Goal: Transaction & Acquisition: Subscribe to service/newsletter

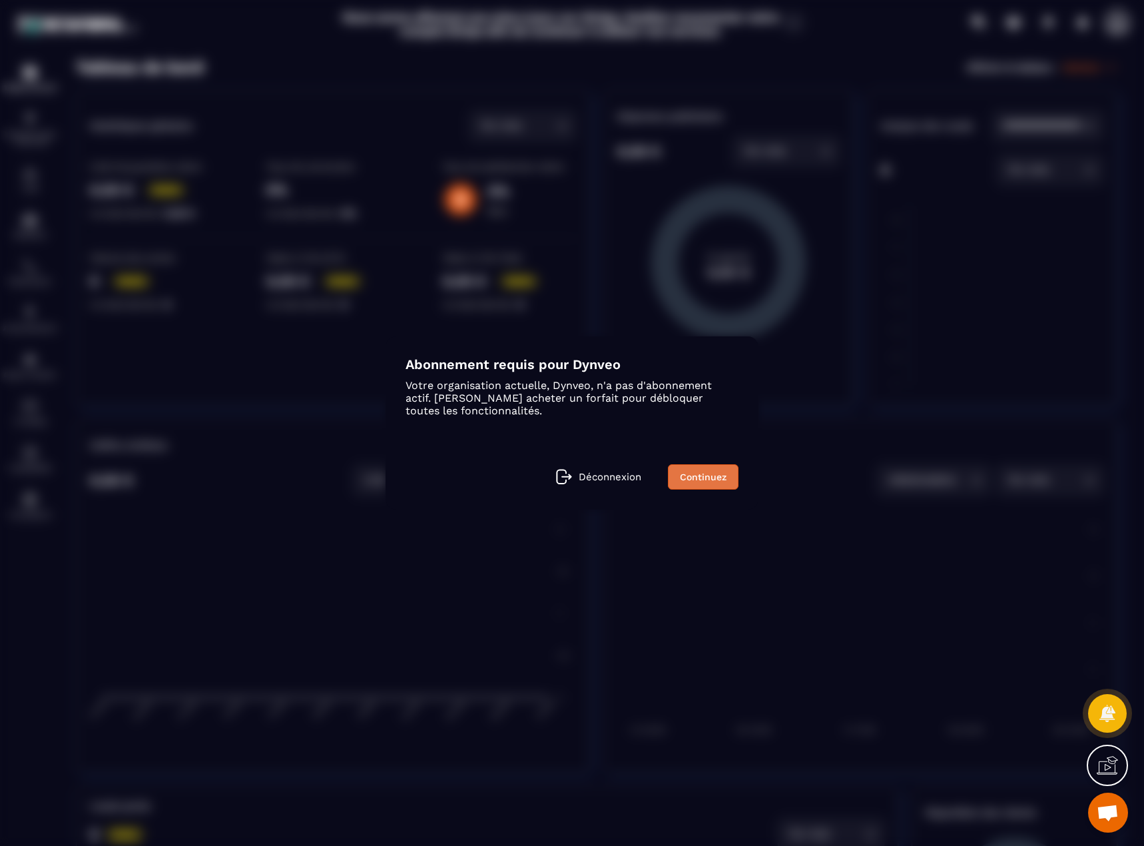
click at [711, 477] on link "Continuez" at bounding box center [703, 476] width 71 height 25
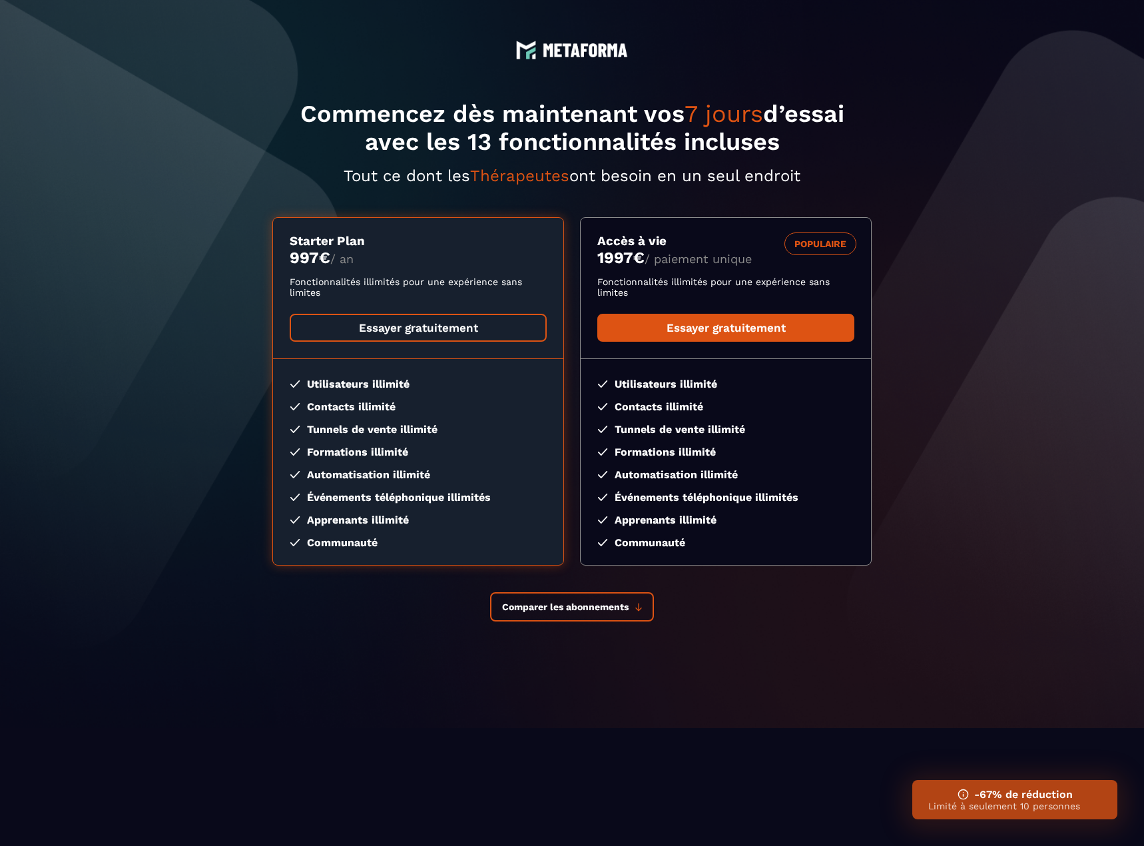
click at [482, 316] on link "Essayer gratuitement" at bounding box center [418, 328] width 257 height 28
